Goal: Information Seeking & Learning: Learn about a topic

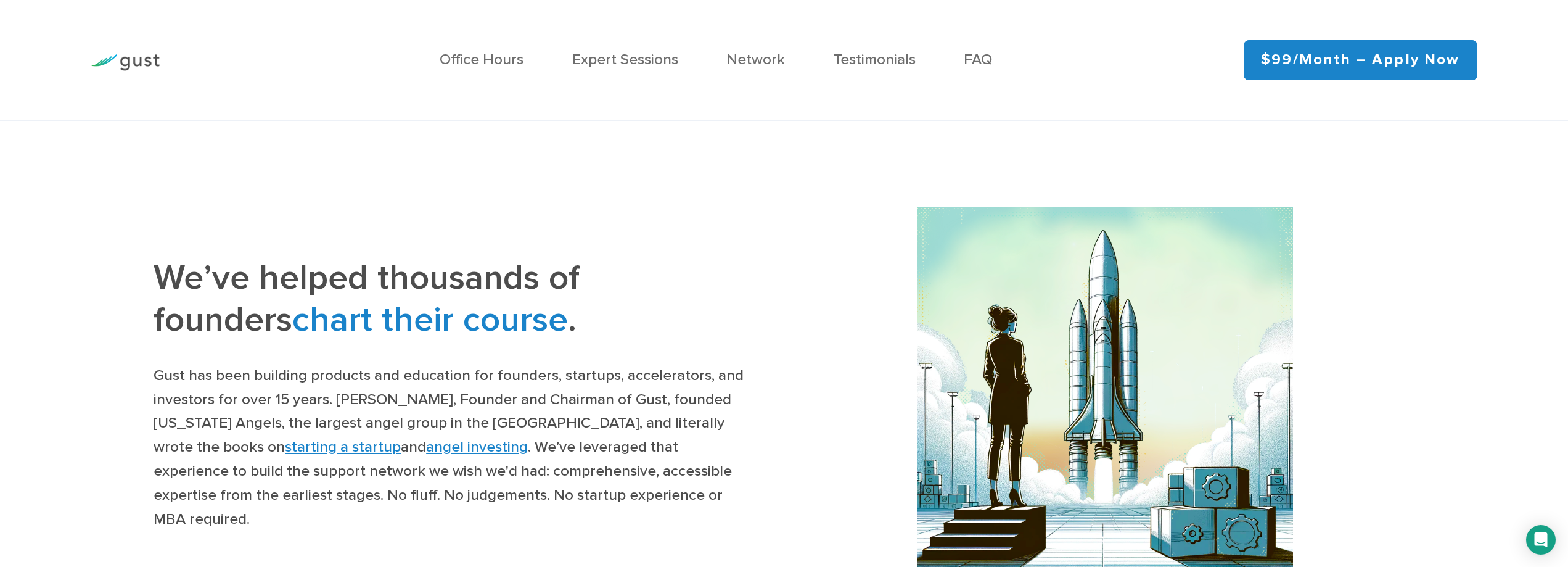
scroll to position [1603, 0]
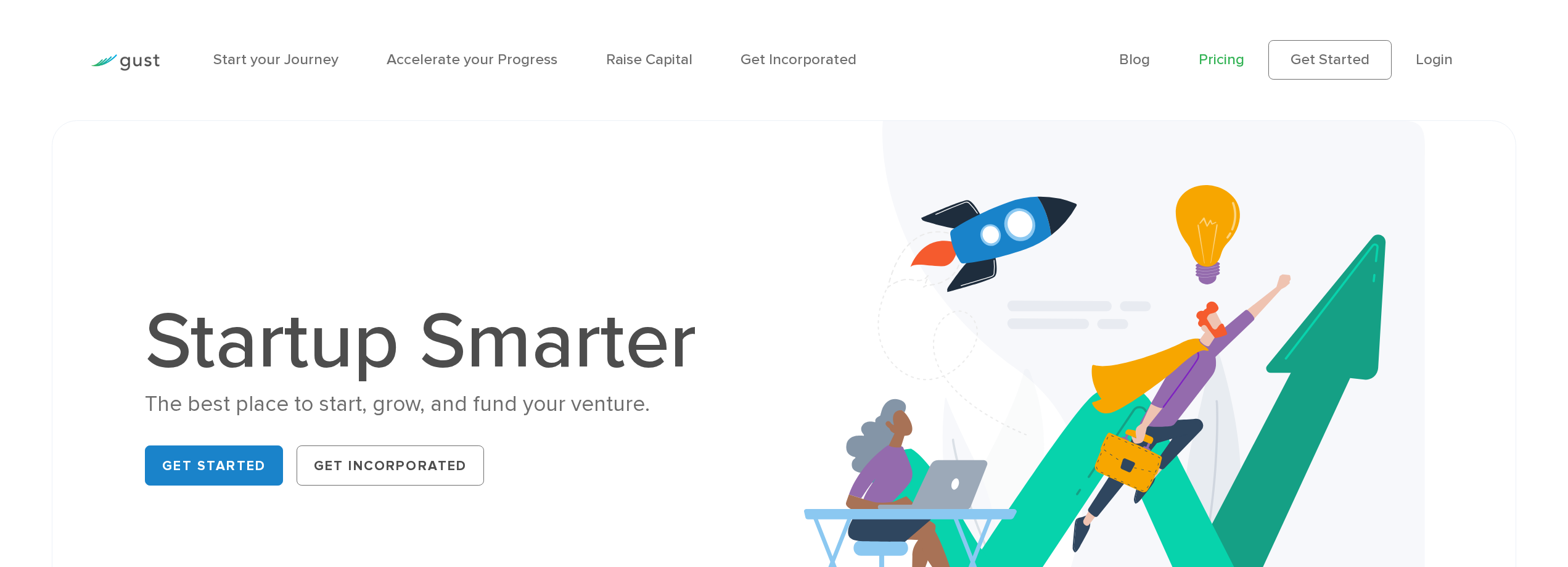
click at [1236, 54] on link "Pricing" at bounding box center [1221, 59] width 46 height 18
